Goal: Task Accomplishment & Management: Manage account settings

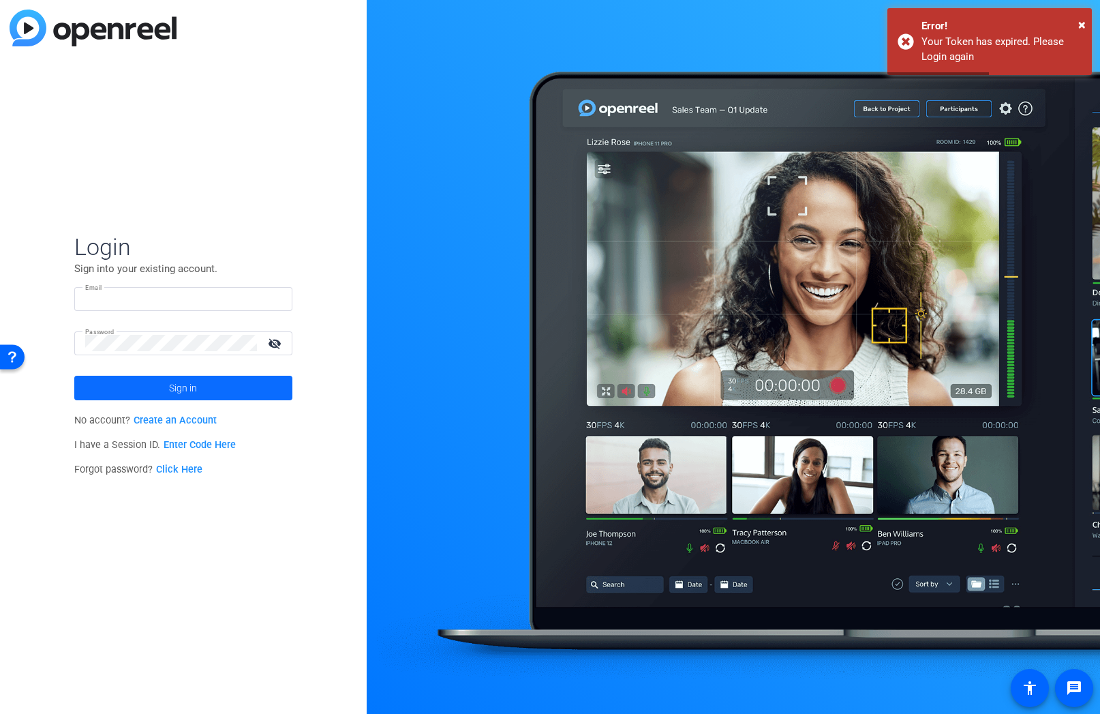
type input "[EMAIL_ADDRESS][DOMAIN_NAME]"
click at [202, 391] on span at bounding box center [183, 388] width 218 height 33
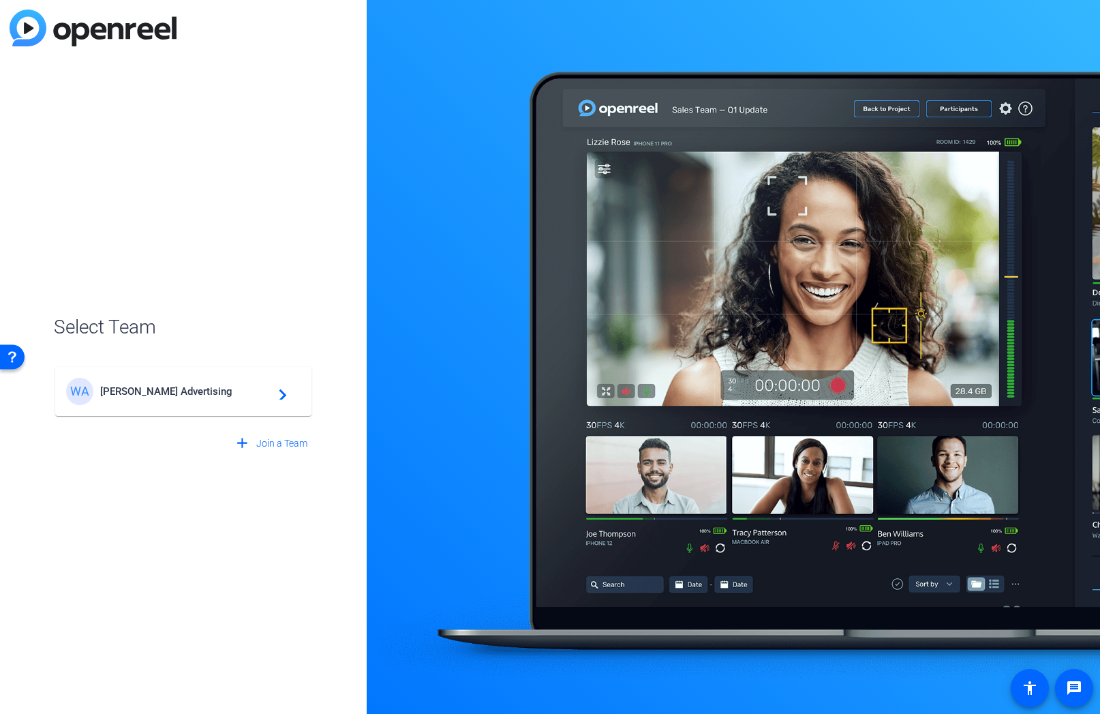
click at [196, 395] on span "Walker Advertising" at bounding box center [185, 391] width 170 height 12
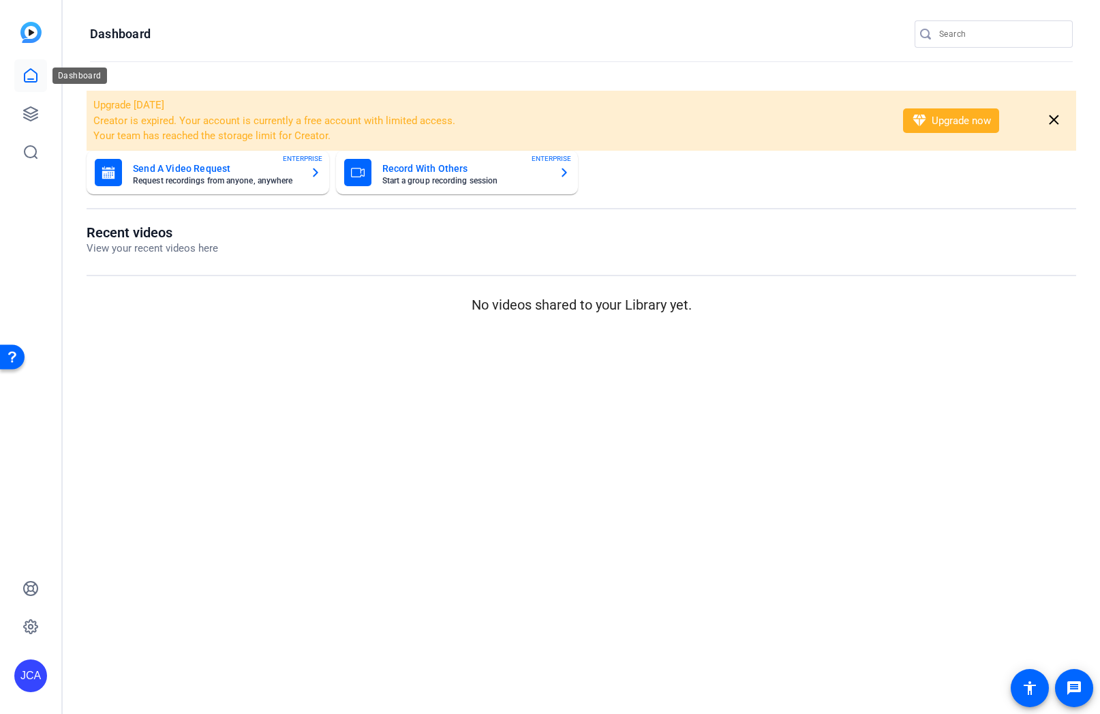
click at [29, 74] on icon at bounding box center [31, 76] width 16 height 16
click at [31, 113] on icon at bounding box center [31, 114] width 14 height 14
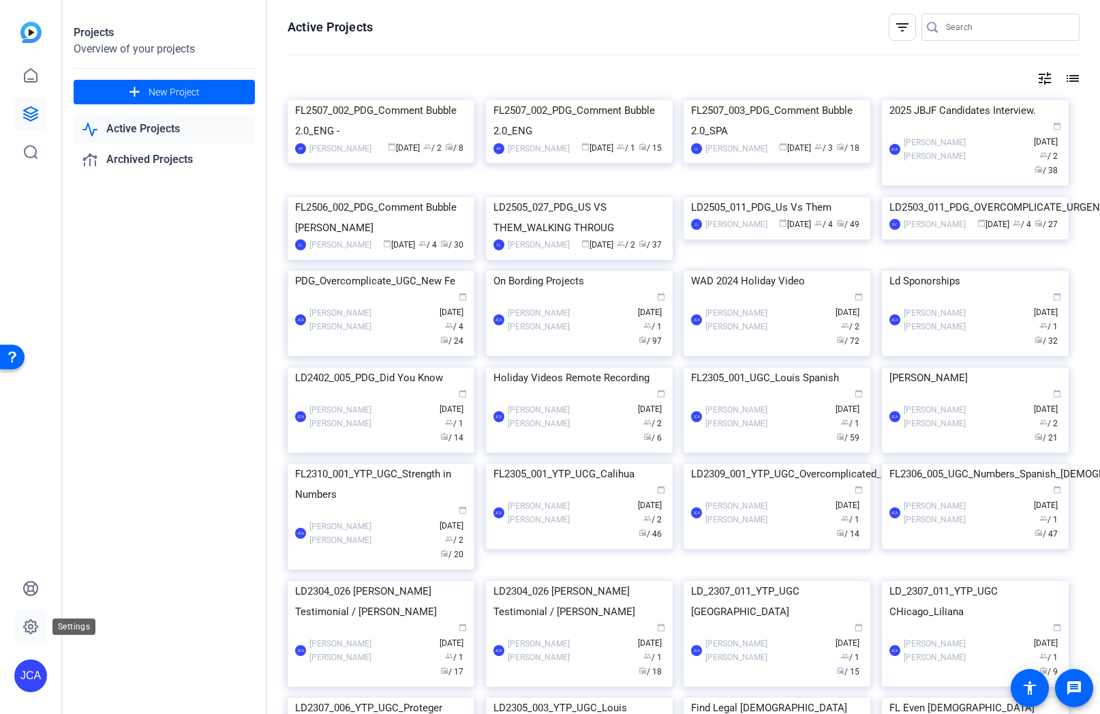
click at [30, 630] on icon at bounding box center [31, 626] width 16 height 16
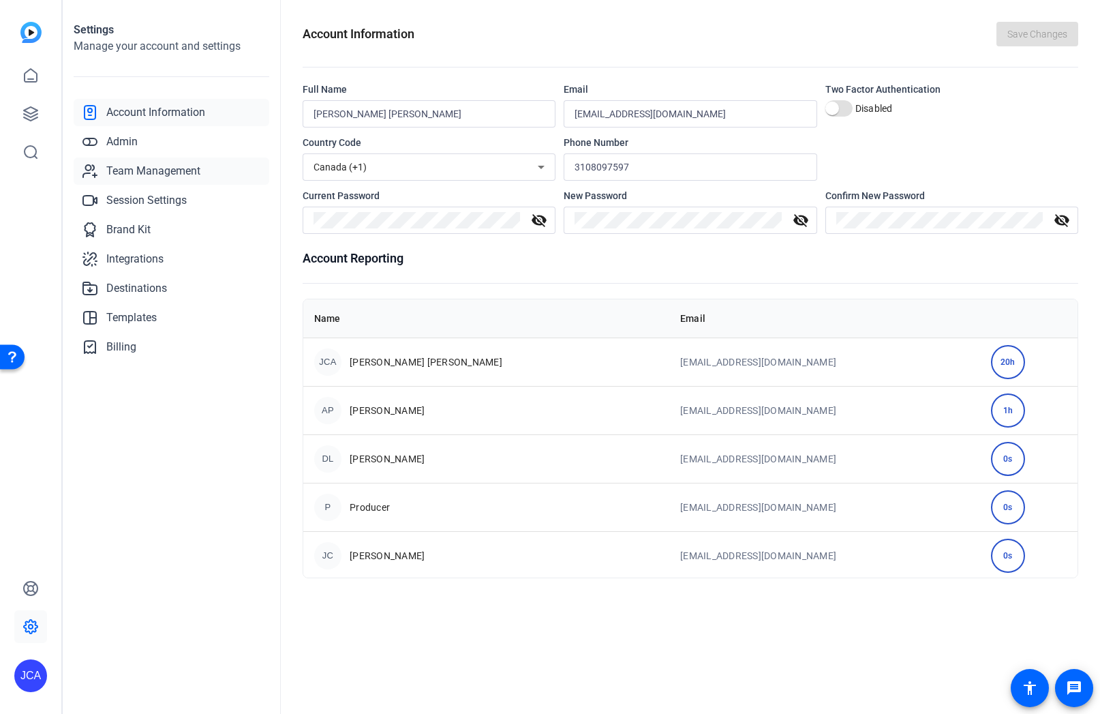
click at [138, 169] on span "Team Management" at bounding box center [153, 171] width 94 height 16
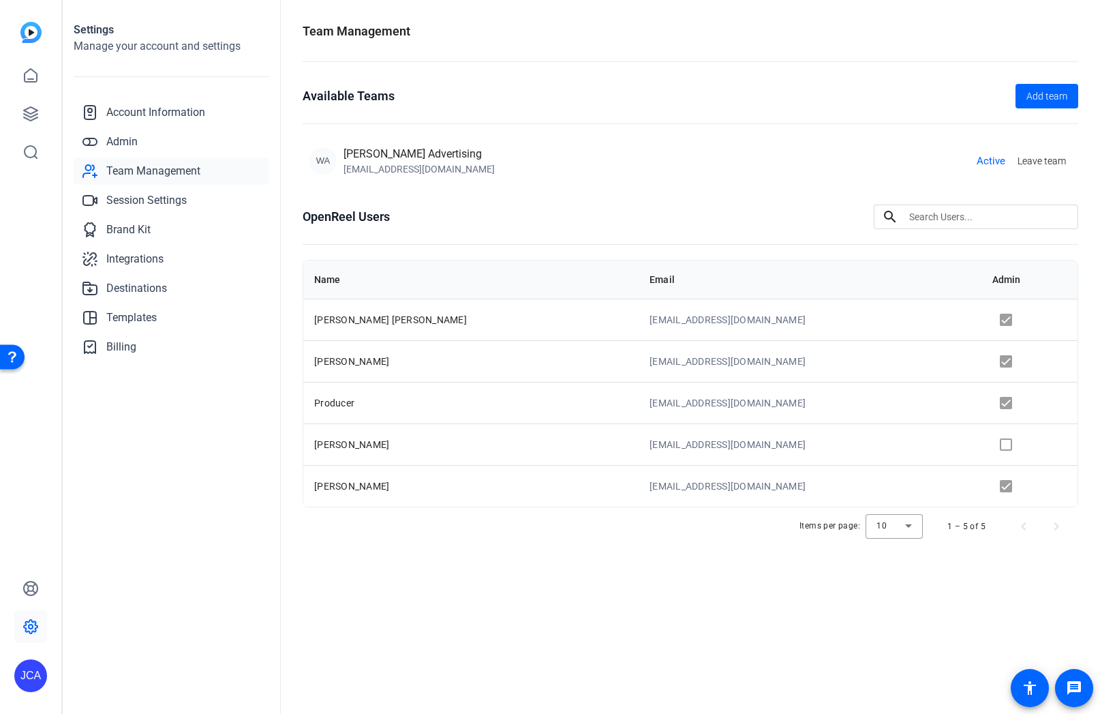
click at [824, 406] on td "production@walkeradvertising.com" at bounding box center [810, 403] width 342 height 42
click at [815, 404] on td "production@walkeradvertising.com" at bounding box center [810, 403] width 342 height 42
click at [1058, 524] on span "Next page" at bounding box center [1056, 526] width 33 height 33
click at [700, 610] on div "Team Management Available Teams Add team WA Walker Advertising juaguirre@walker…" at bounding box center [691, 357] width 820 height 714
click at [650, 644] on div "Team Management Available Teams Add team WA Walker Advertising juaguirre@walker…" at bounding box center [691, 357] width 820 height 714
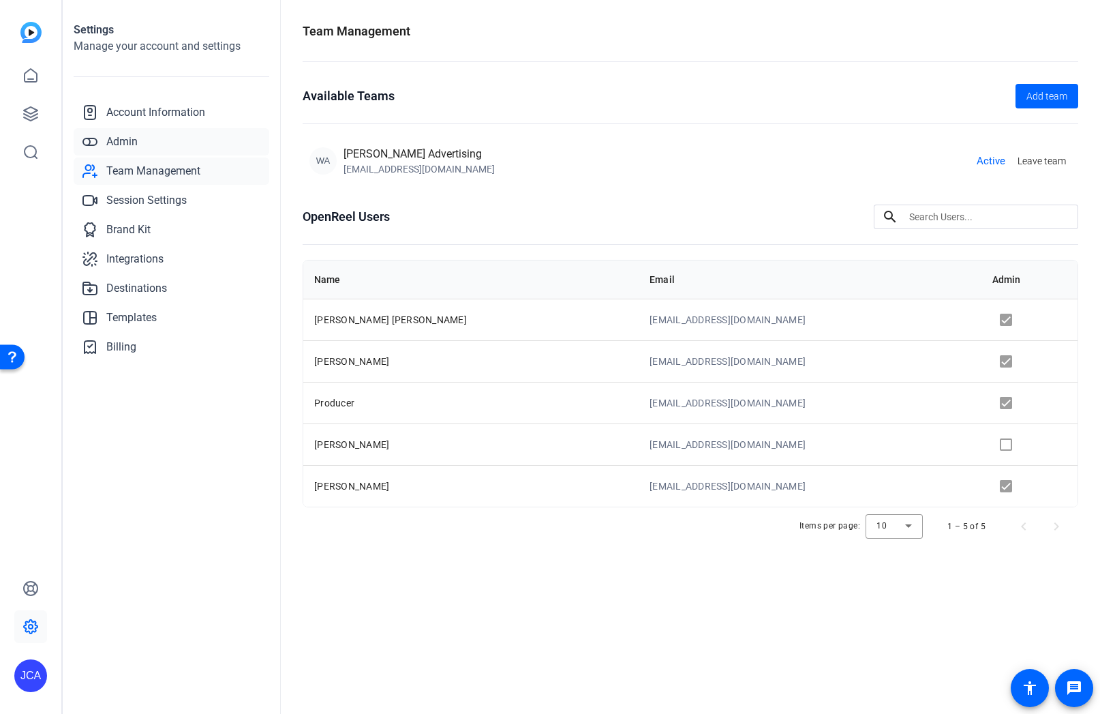
click at [121, 141] on span "Admin" at bounding box center [121, 142] width 31 height 16
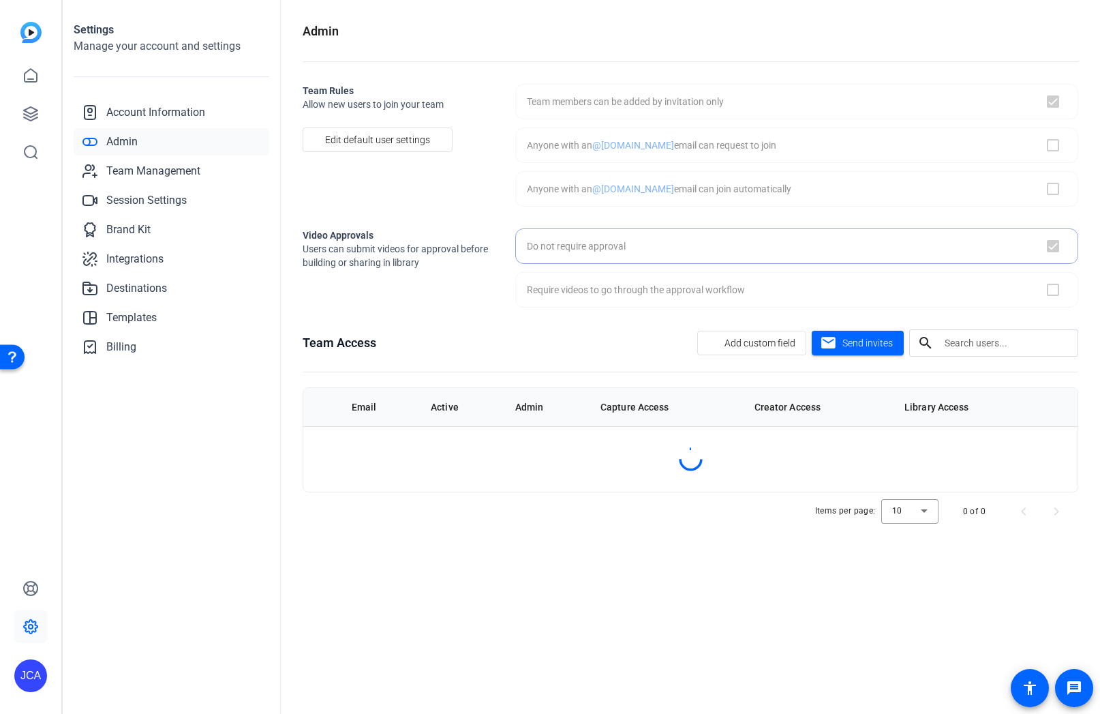
checkbox input "true"
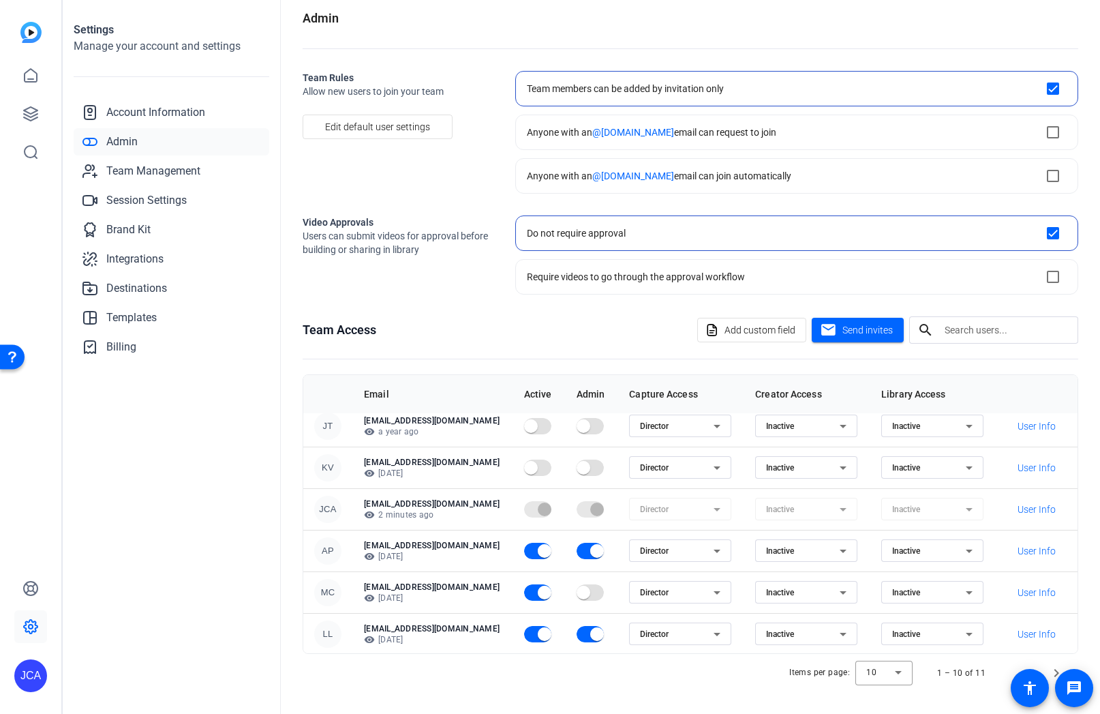
scroll to position [183, 0]
click at [1049, 673] on span "Next page" at bounding box center [1056, 673] width 33 height 33
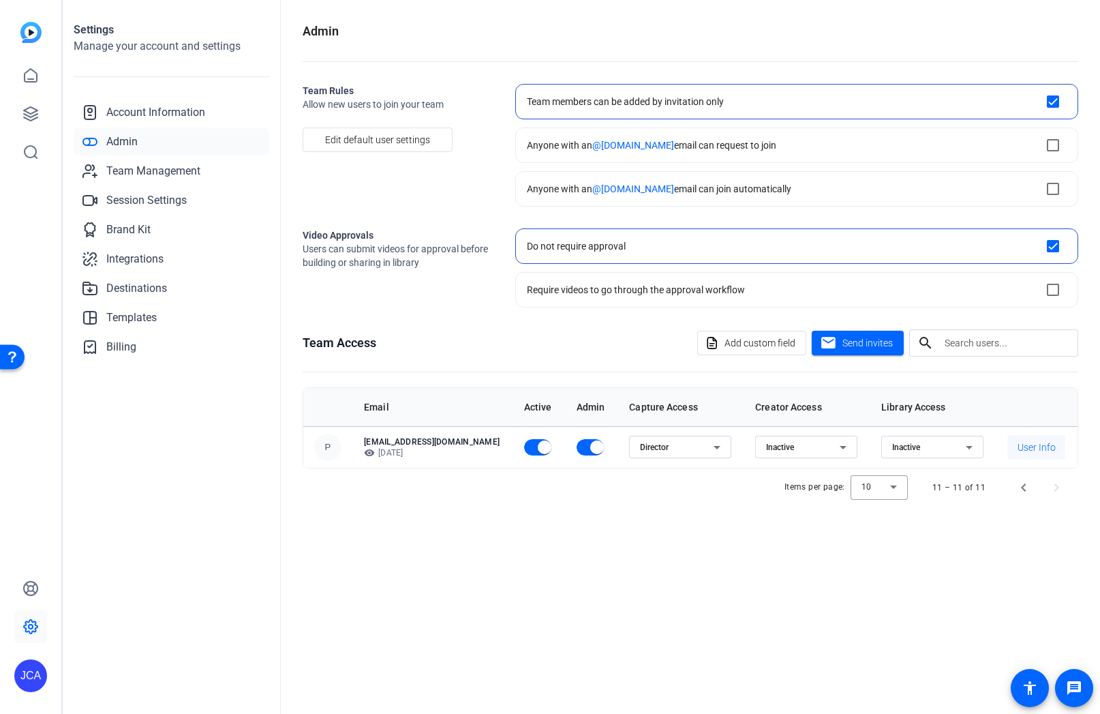
click at [1049, 445] on span "User Info" at bounding box center [1037, 447] width 38 height 14
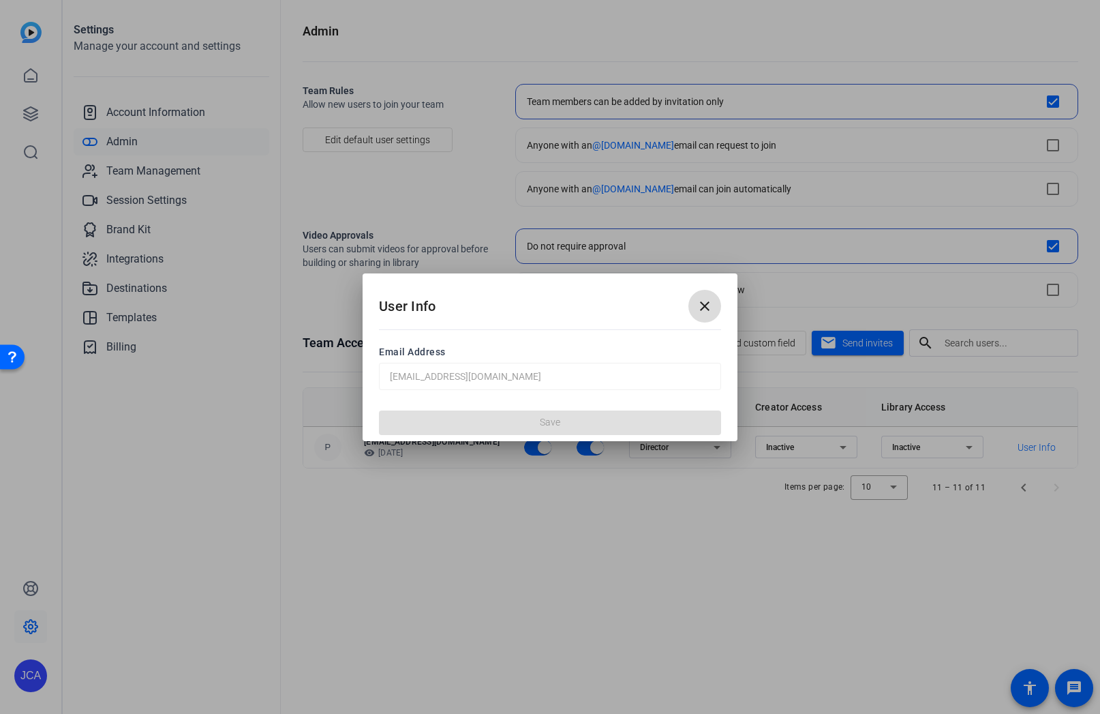
click at [708, 303] on mat-icon "close" at bounding box center [705, 306] width 16 height 16
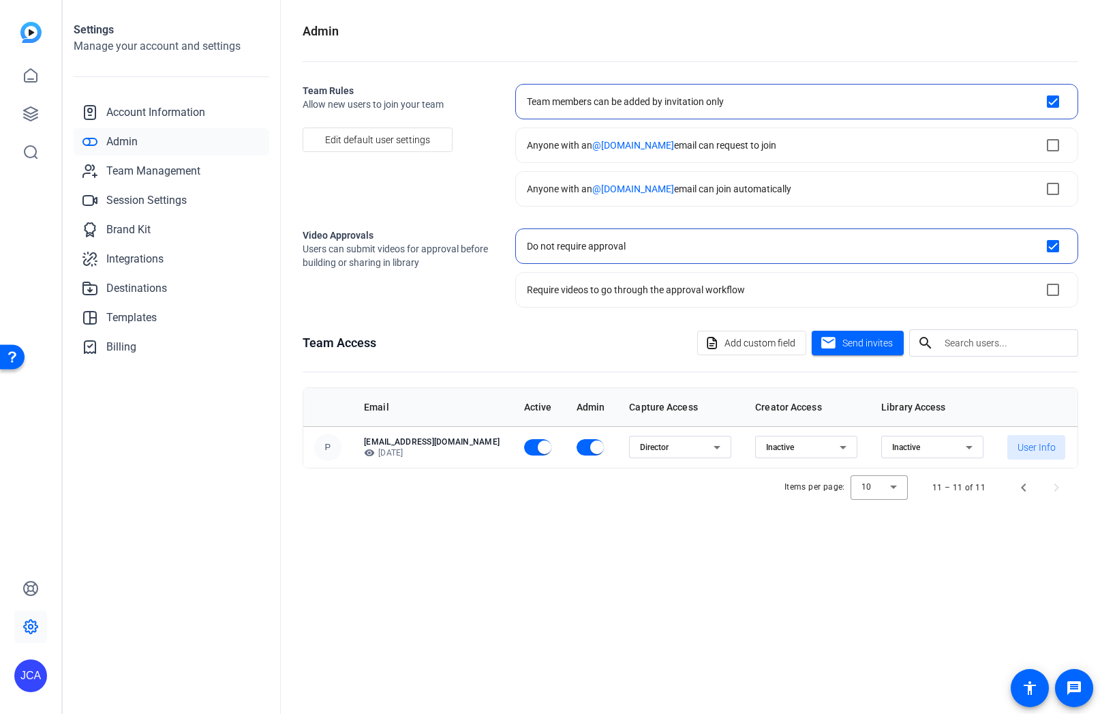
click at [790, 571] on div "Admin Team Rules Allow new users to join your team Edit default user settings T…" at bounding box center [691, 357] width 820 height 714
click at [1019, 488] on span "Previous page" at bounding box center [1024, 487] width 33 height 33
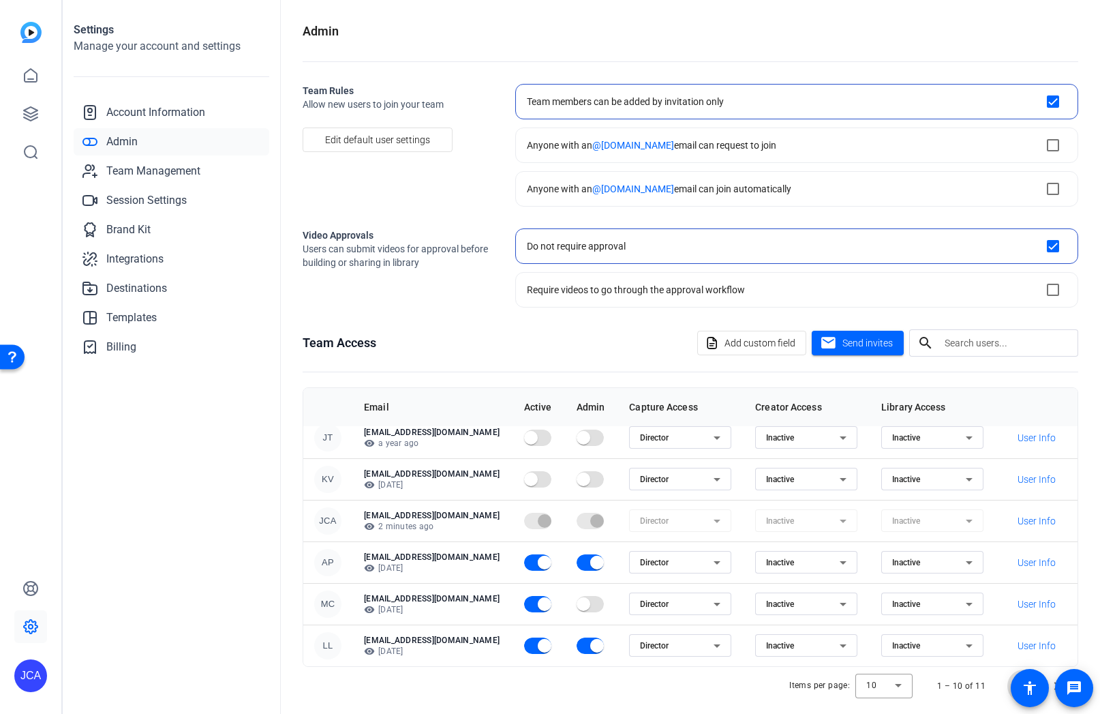
scroll to position [183, 0]
drag, startPoint x: 151, startPoint y: 611, endPoint x: 97, endPoint y: 623, distance: 55.9
click at [151, 611] on div "Settings Manage your account and settings Account Information Admin Team Manage…" at bounding box center [172, 357] width 218 height 714
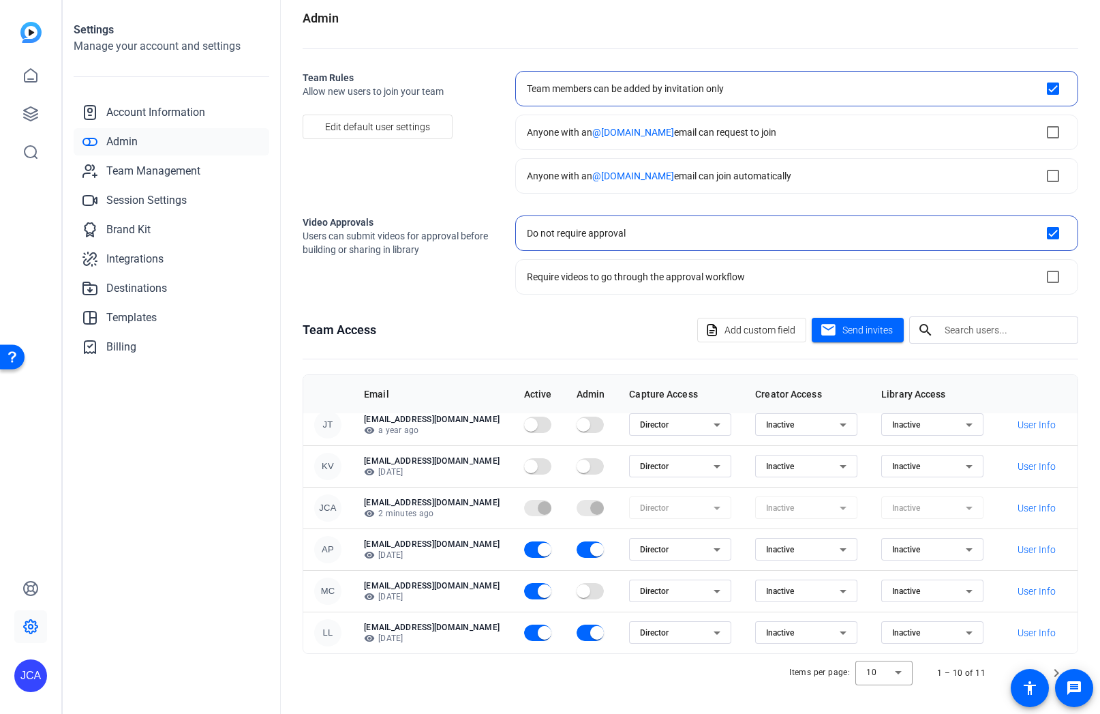
click at [36, 676] on div "JCA" at bounding box center [30, 675] width 33 height 33
click at [102, 541] on div at bounding box center [550, 357] width 1100 height 714
click at [34, 661] on div "JCA" at bounding box center [30, 675] width 33 height 33
click at [158, 572] on div at bounding box center [550, 357] width 1100 height 714
click at [28, 629] on icon at bounding box center [31, 626] width 16 height 16
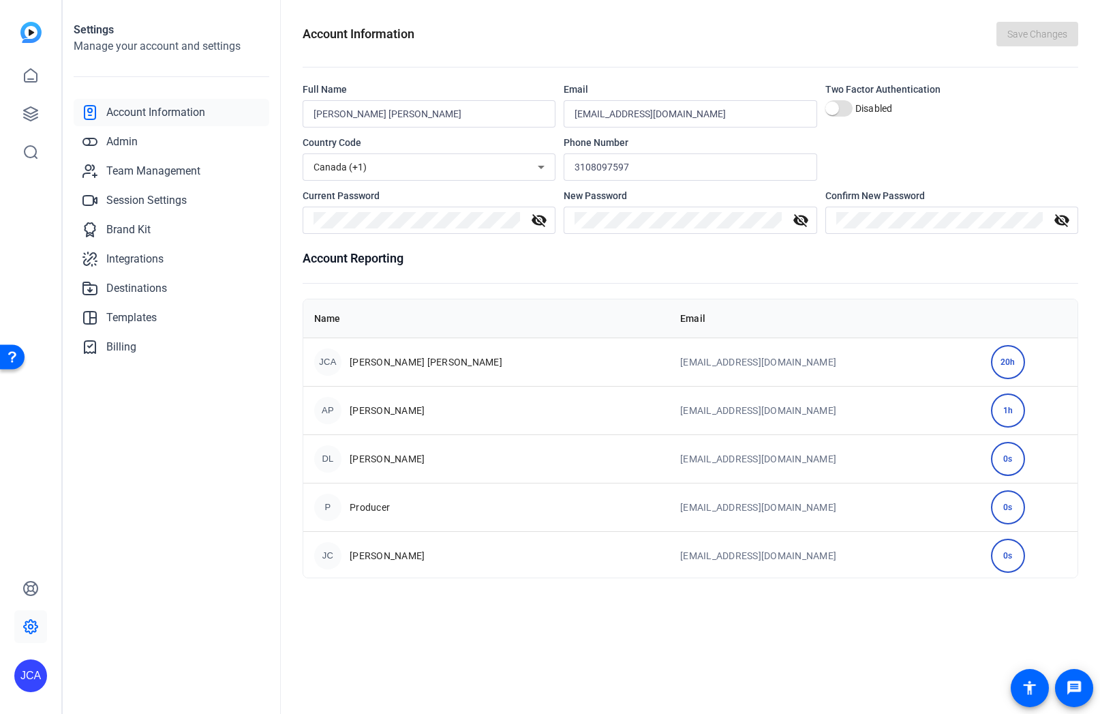
drag, startPoint x: 132, startPoint y: 547, endPoint x: 120, endPoint y: 554, distance: 14.0
click at [132, 548] on div "Settings Manage your account and settings Account Information Admin Team Manage…" at bounding box center [172, 357] width 218 height 714
click at [29, 680] on div "JCA" at bounding box center [30, 675] width 33 height 33
click at [57, 668] on div "JCA Juan Carlos Aguirre Walker Advertising logout" at bounding box center [109, 653] width 191 height 71
click at [34, 678] on div "JCA" at bounding box center [30, 675] width 33 height 33
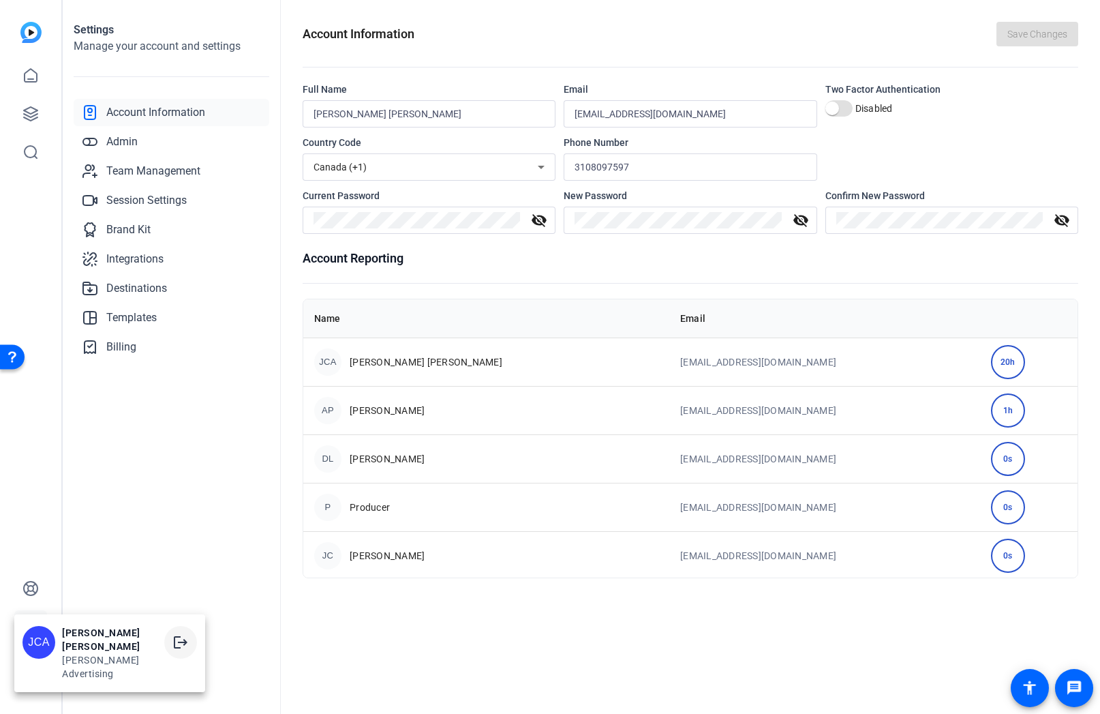
click at [175, 650] on mat-icon "logout" at bounding box center [181, 642] width 16 height 16
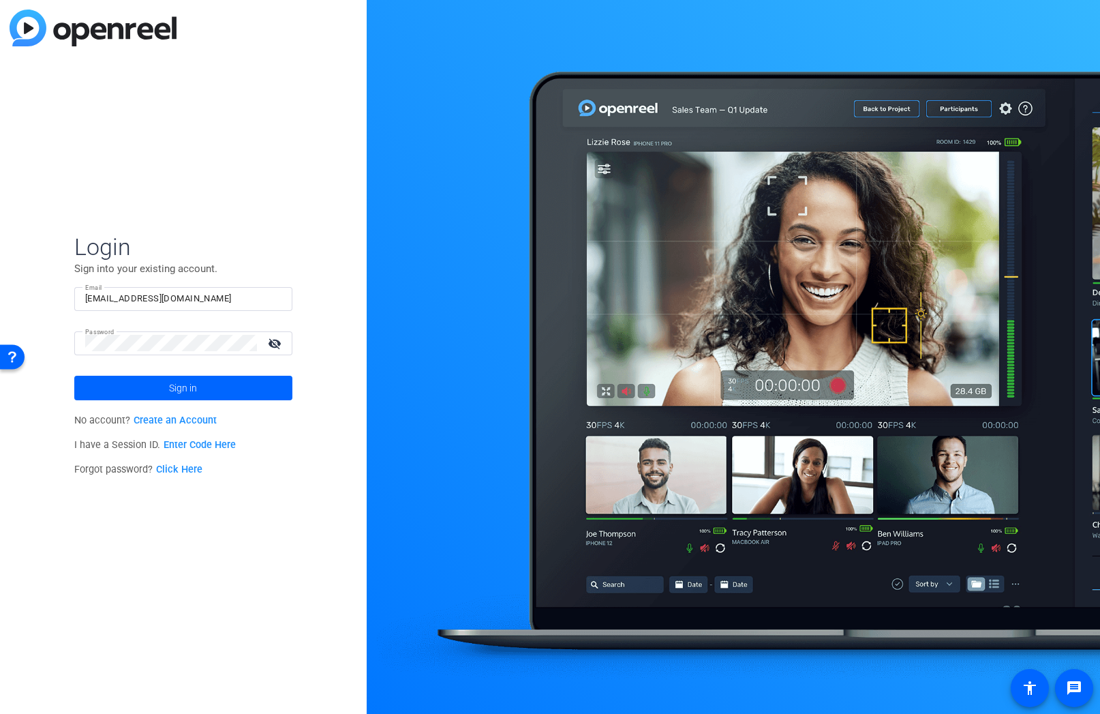
click at [228, 297] on input "[EMAIL_ADDRESS][DOMAIN_NAME]" at bounding box center [183, 298] width 196 height 16
type input "Production@walkeradvertising.com"
click at [277, 345] on mat-icon "visibility_off" at bounding box center [276, 343] width 33 height 20
click at [23, 329] on div "Login Sign into your existing account. Email Production@walkeradvertising.com P…" at bounding box center [183, 357] width 367 height 714
drag, startPoint x: 245, startPoint y: 295, endPoint x: 50, endPoint y: 276, distance: 195.9
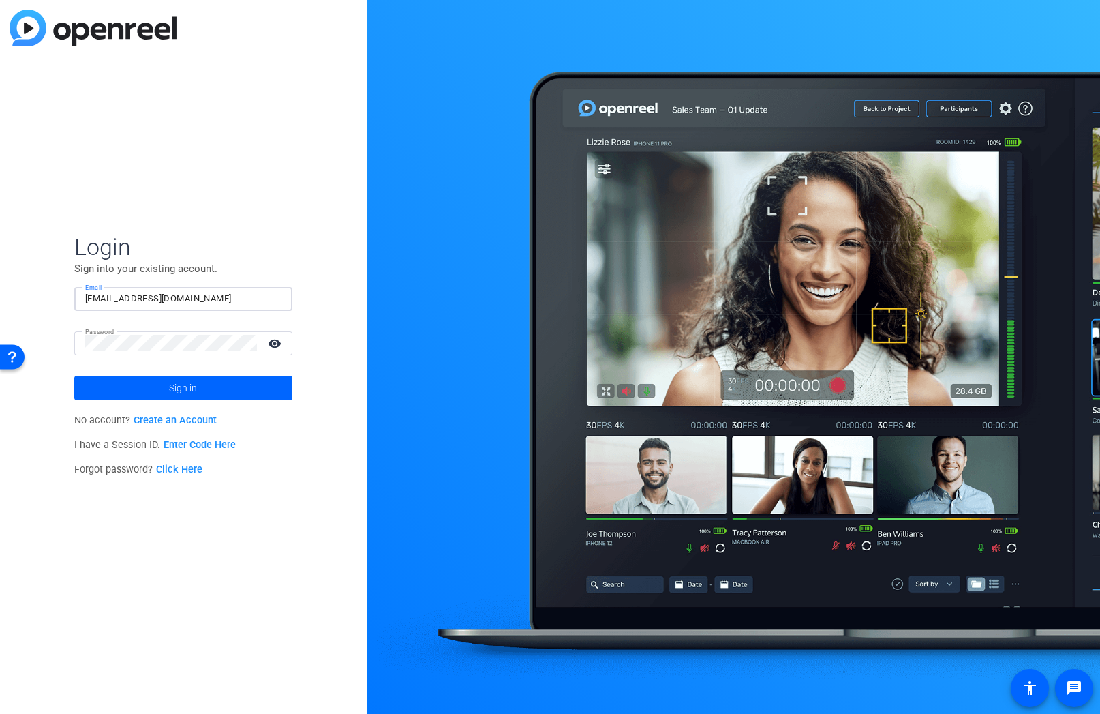
click at [50, 275] on div "Login Sign into your existing account. Email Production@walkeradvertising.com P…" at bounding box center [183, 357] width 367 height 714
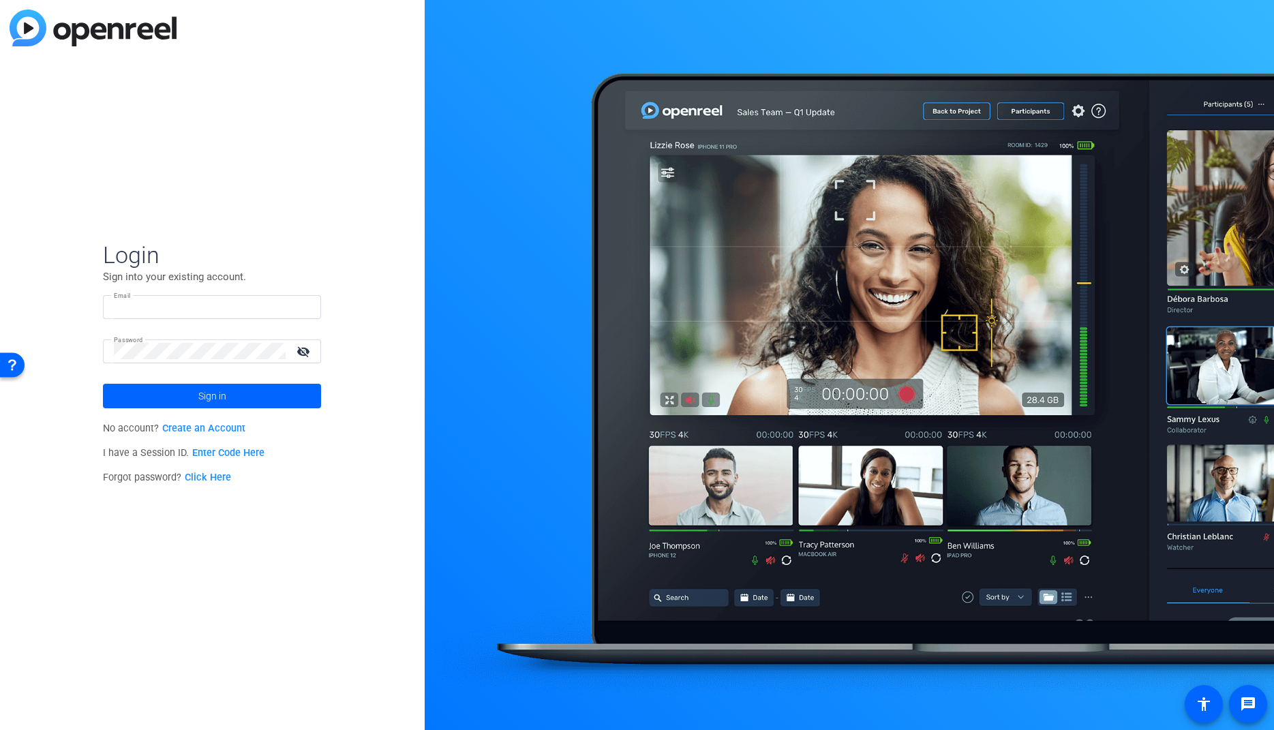
type input "[EMAIL_ADDRESS][DOMAIN_NAME]"
click at [70, 30] on img at bounding box center [93, 28] width 167 height 37
